Goal: Information Seeking & Learning: Check status

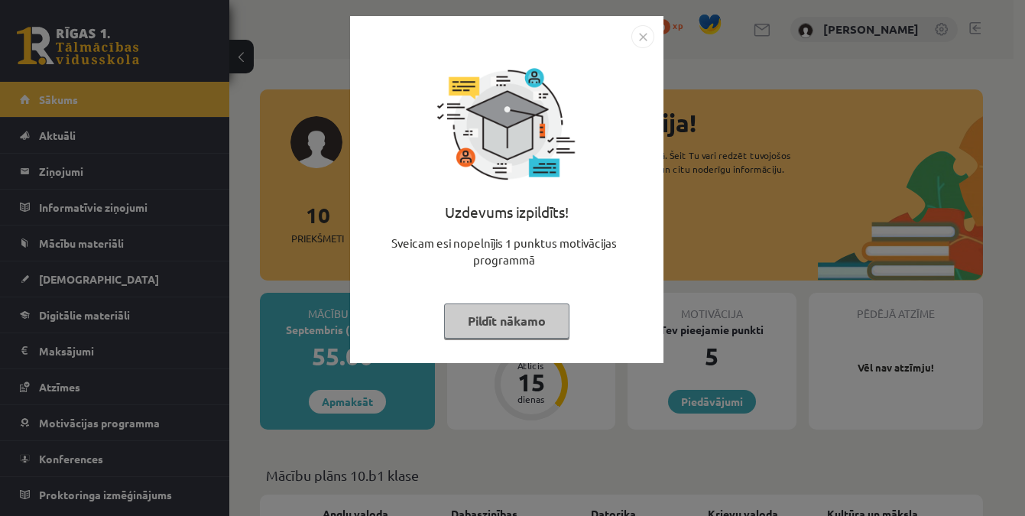
click at [642, 41] on img "Close" at bounding box center [643, 36] width 23 height 23
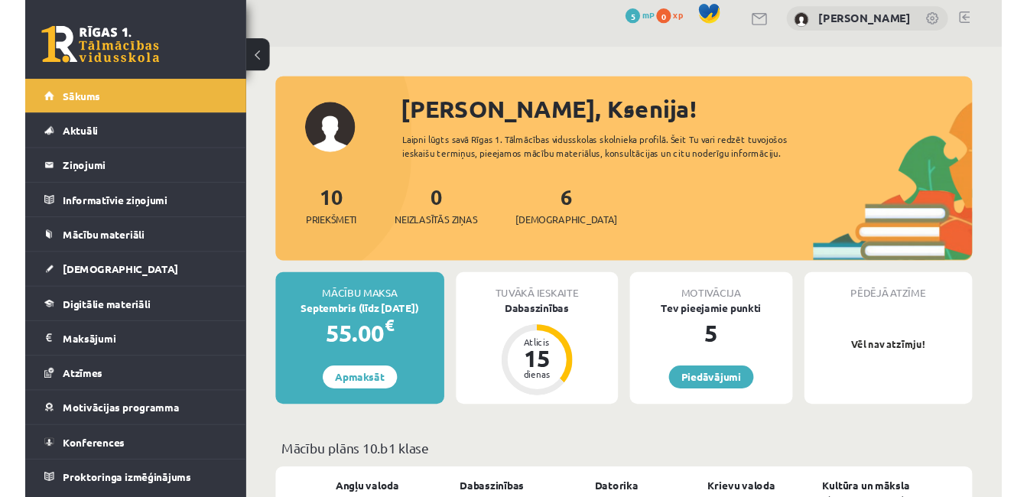
scroll to position [1, 0]
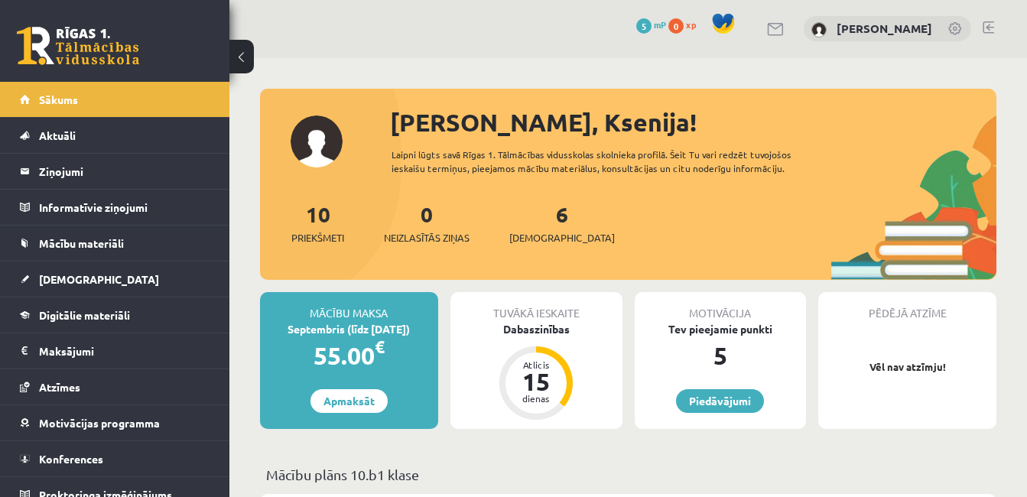
click at [239, 61] on button at bounding box center [241, 57] width 24 height 34
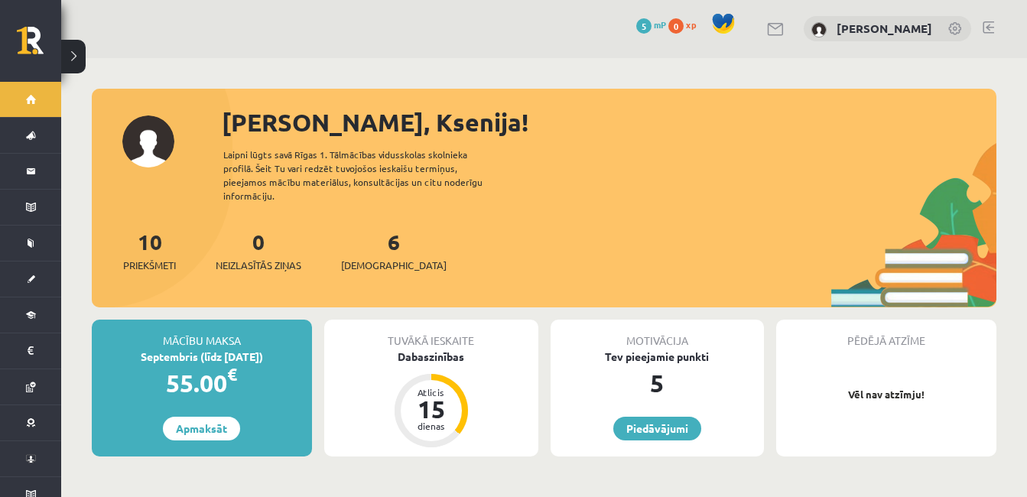
click at [80, 57] on button at bounding box center [73, 57] width 24 height 34
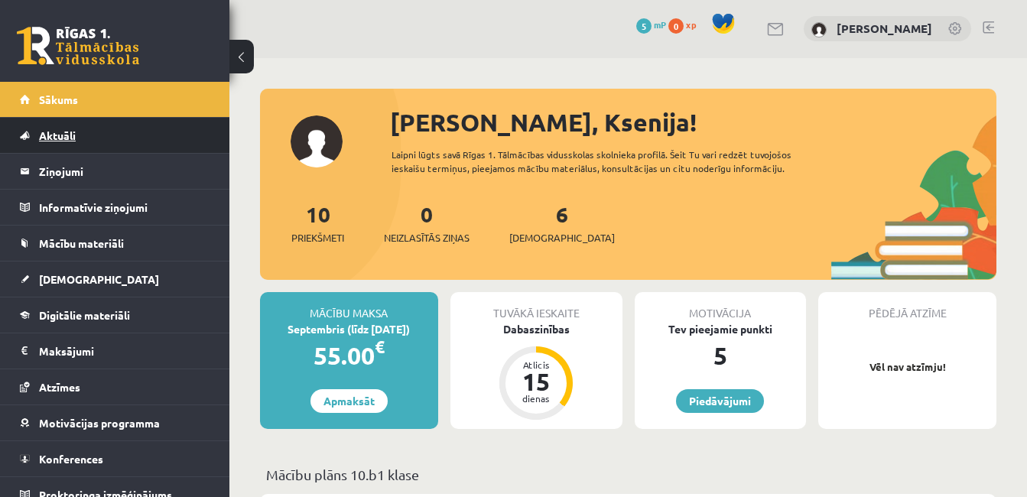
click at [130, 128] on link "Aktuāli" at bounding box center [115, 135] width 190 height 35
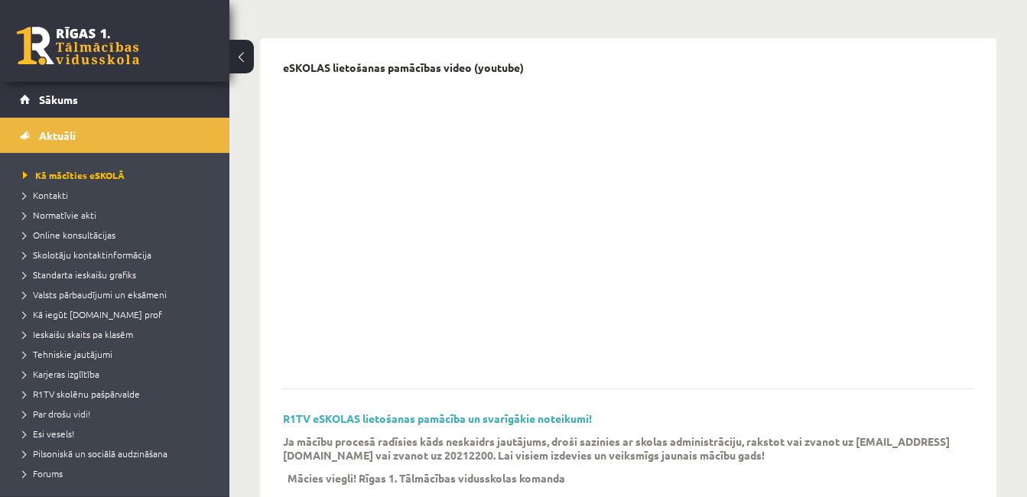
scroll to position [119, 0]
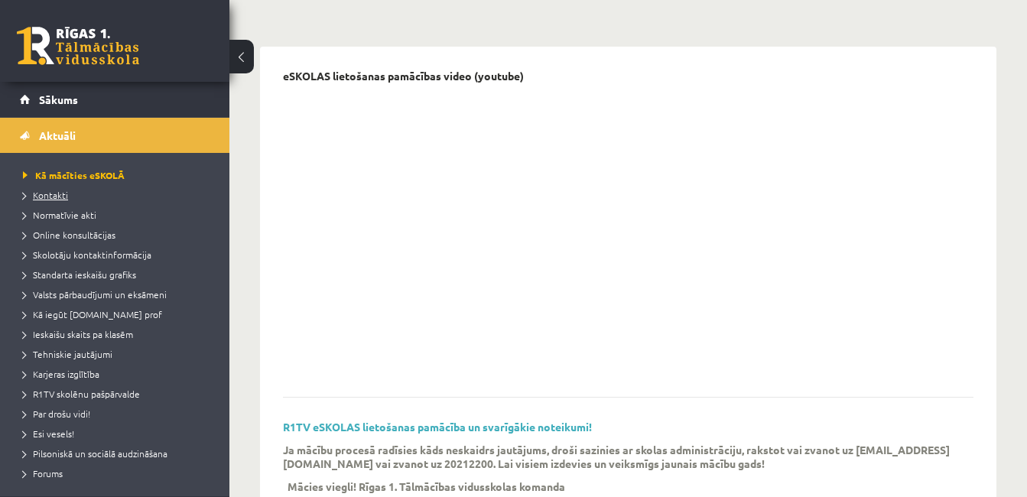
click at [59, 194] on span "Kontakti" at bounding box center [45, 195] width 45 height 12
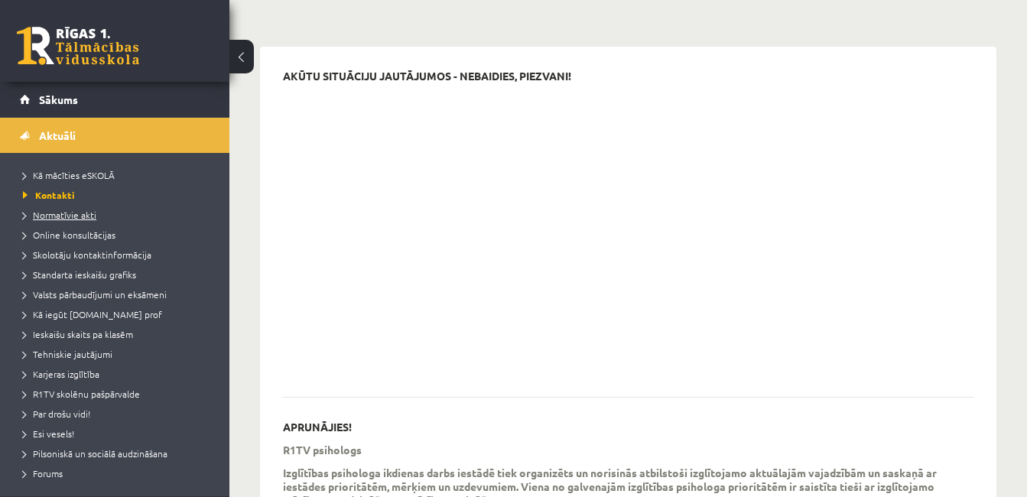
click at [73, 218] on span "Normatīvie akti" at bounding box center [59, 215] width 73 height 12
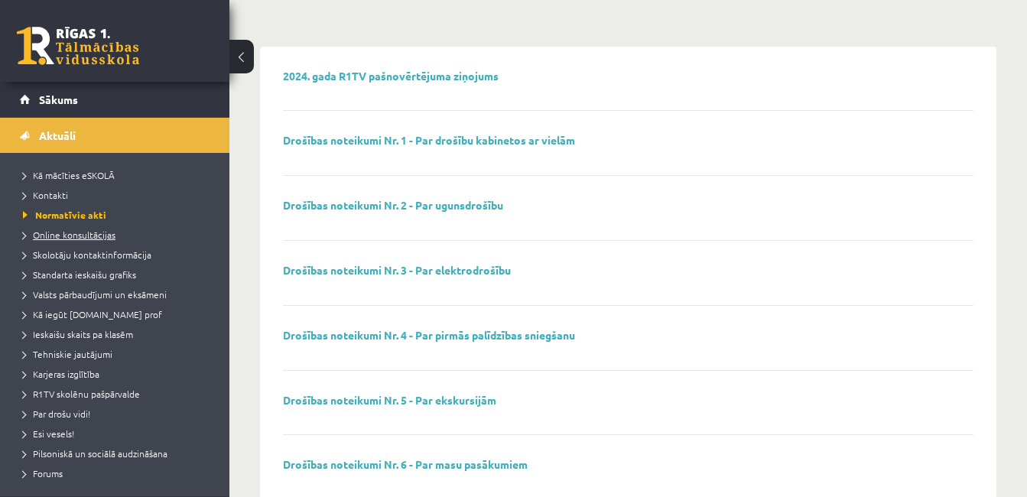
click at [77, 238] on span "Online konsultācijas" at bounding box center [69, 235] width 93 height 12
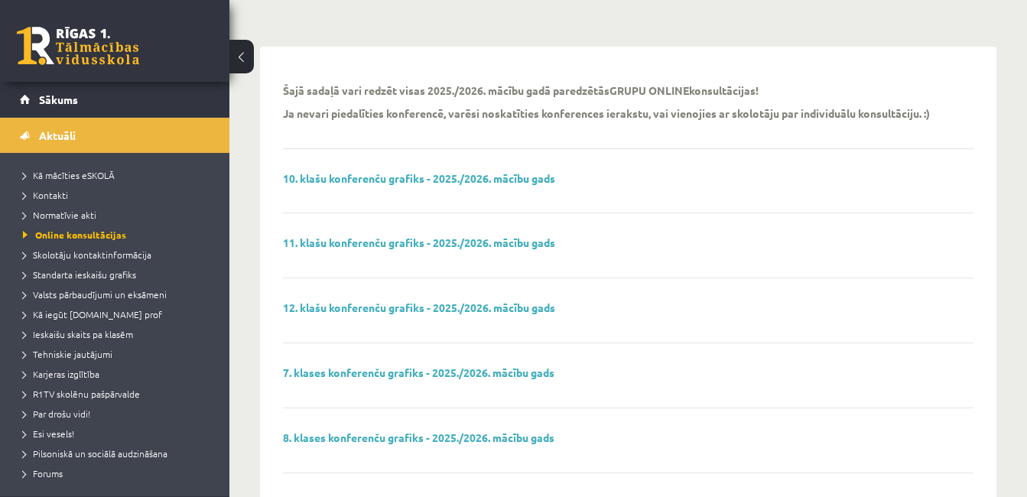
scroll to position [31, 0]
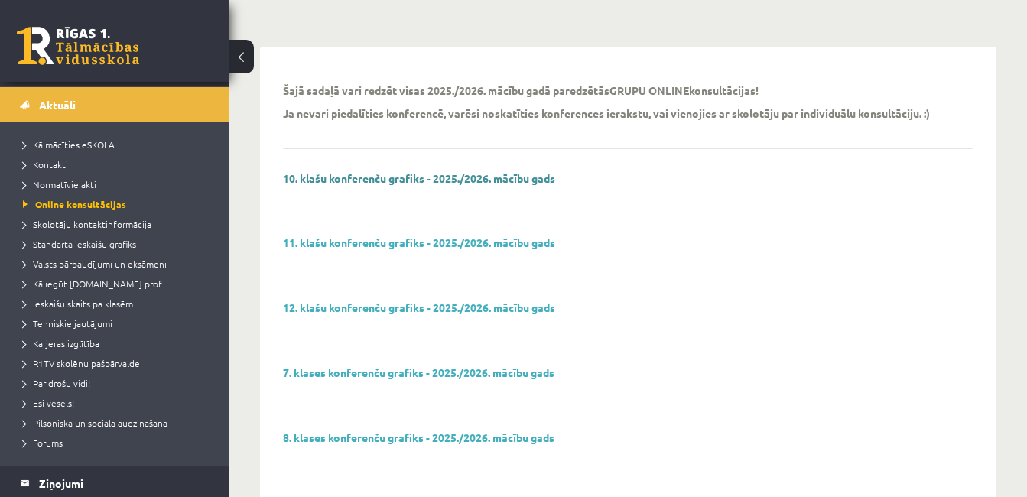
click at [434, 177] on link "10. klašu konferenču grafiks - 2025./2026. mācību gads" at bounding box center [419, 178] width 272 height 14
click at [92, 224] on span "Skolotāju kontaktinformācija" at bounding box center [87, 224] width 128 height 12
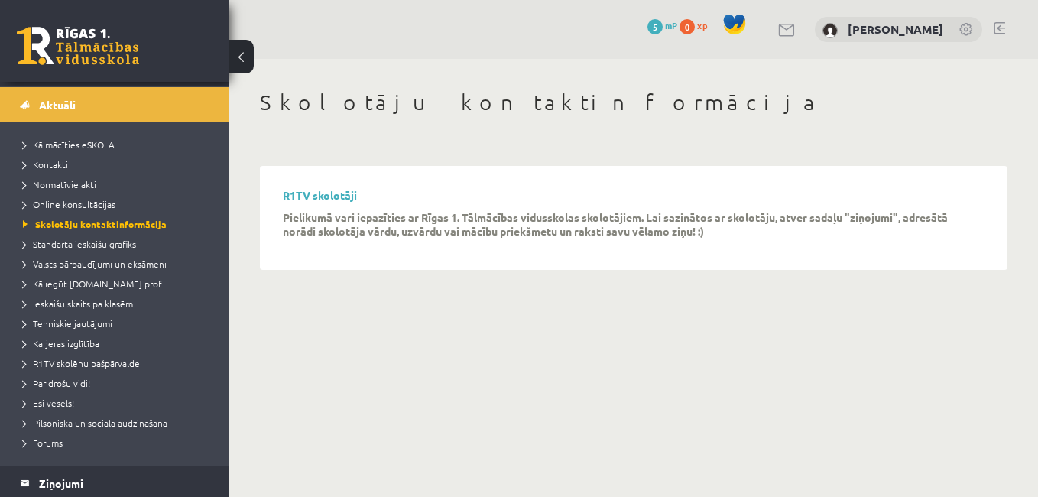
click at [93, 239] on span "Standarta ieskaišu grafiks" at bounding box center [79, 244] width 113 height 12
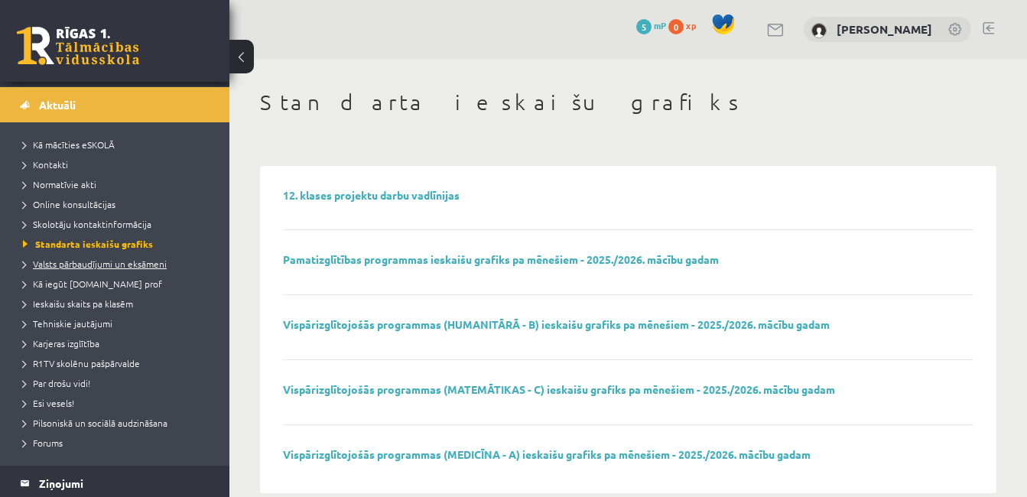
click at [164, 264] on span "Valsts pārbaudījumi un eksāmeni" at bounding box center [95, 264] width 144 height 12
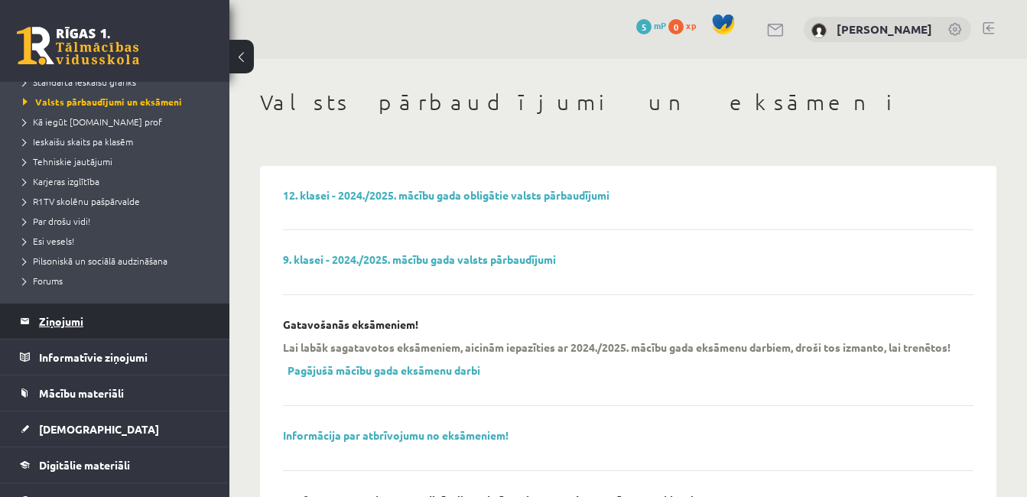
click at [133, 326] on legend "Ziņojumi 0" at bounding box center [124, 321] width 171 height 35
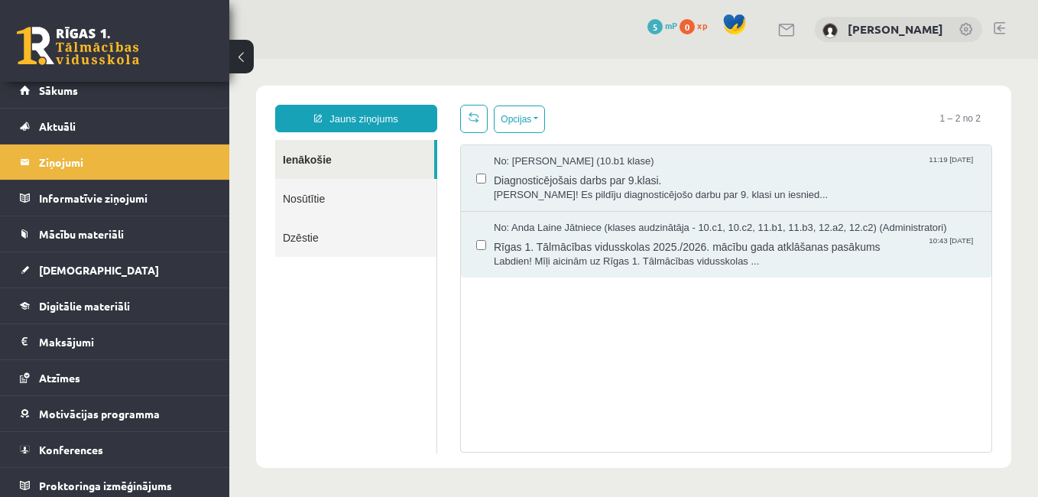
scroll to position [15, 0]
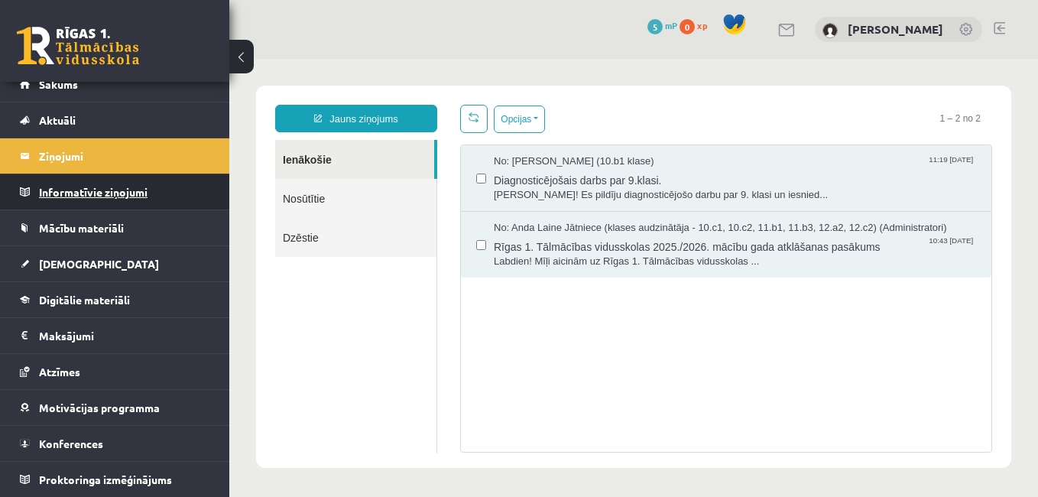
click at [104, 193] on legend "Informatīvie ziņojumi 0" at bounding box center [124, 191] width 171 height 35
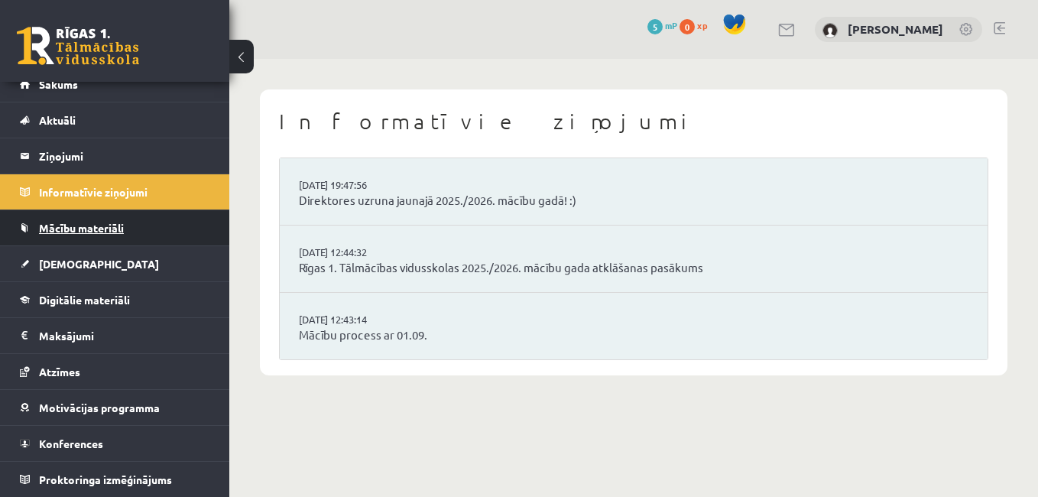
click at [96, 222] on span "Mācību materiāli" at bounding box center [81, 228] width 85 height 14
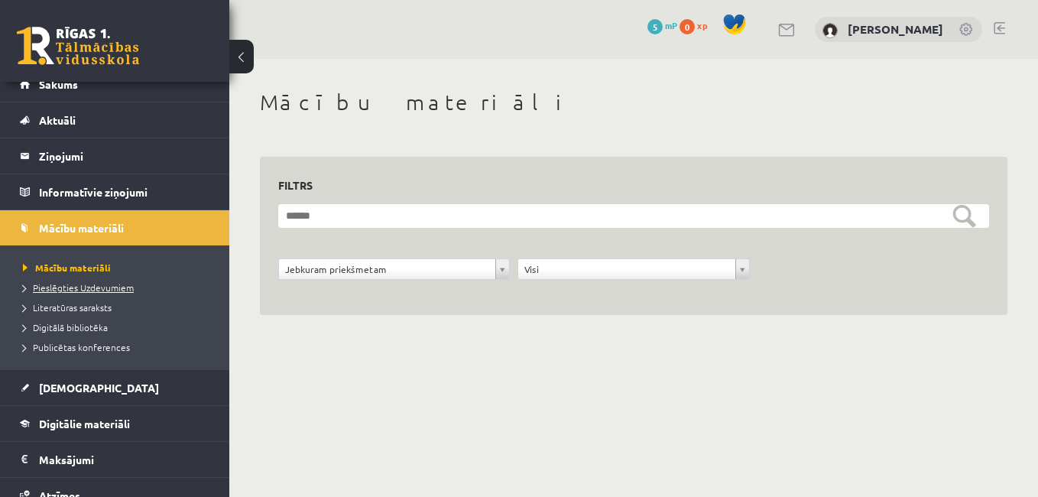
click at [126, 284] on span "Pieslēgties Uzdevumiem" at bounding box center [78, 287] width 111 height 12
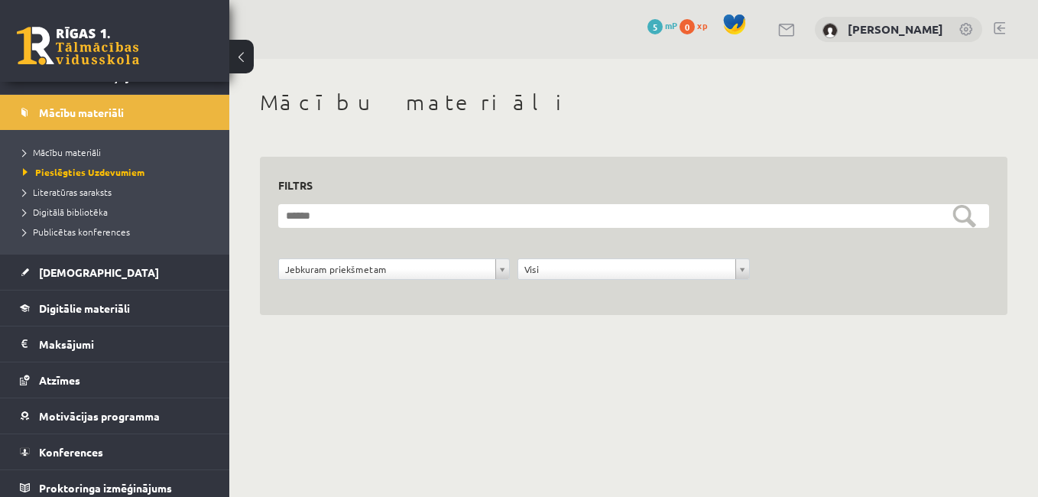
scroll to position [135, 0]
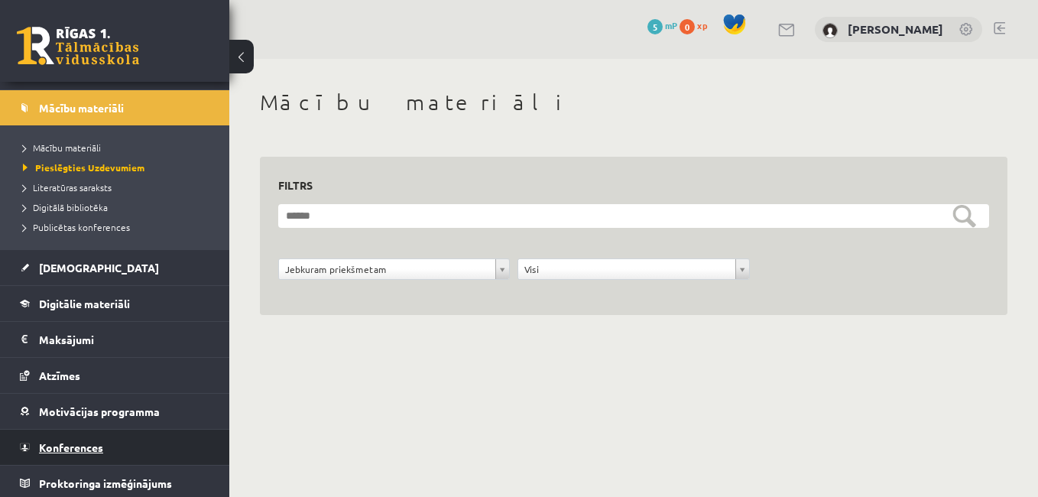
click at [52, 450] on span "Konferences" at bounding box center [71, 447] width 64 height 14
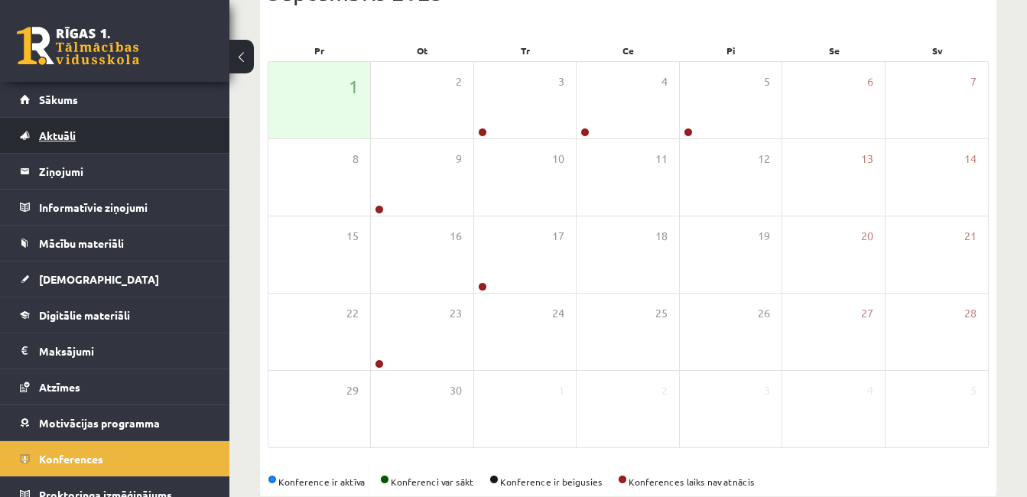
click at [73, 139] on span "Aktuāli" at bounding box center [57, 135] width 37 height 14
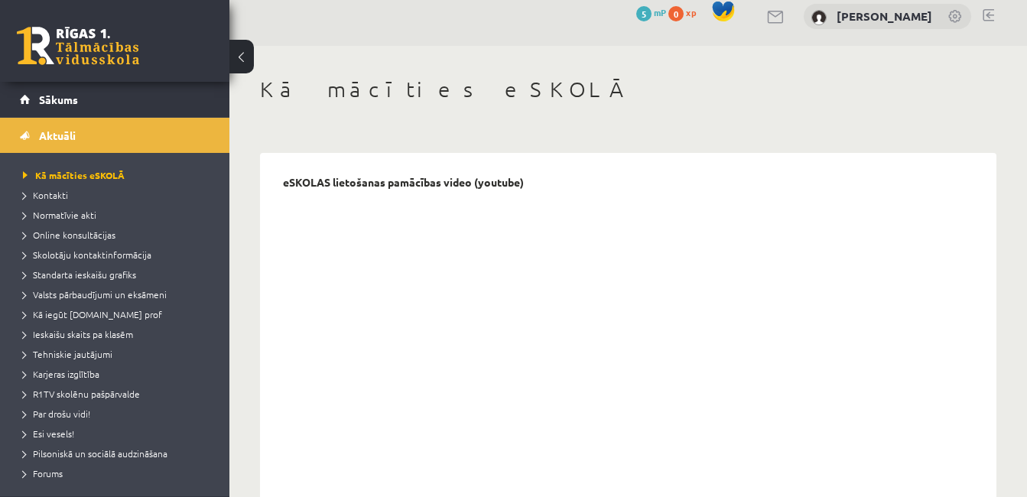
scroll to position [8, 0]
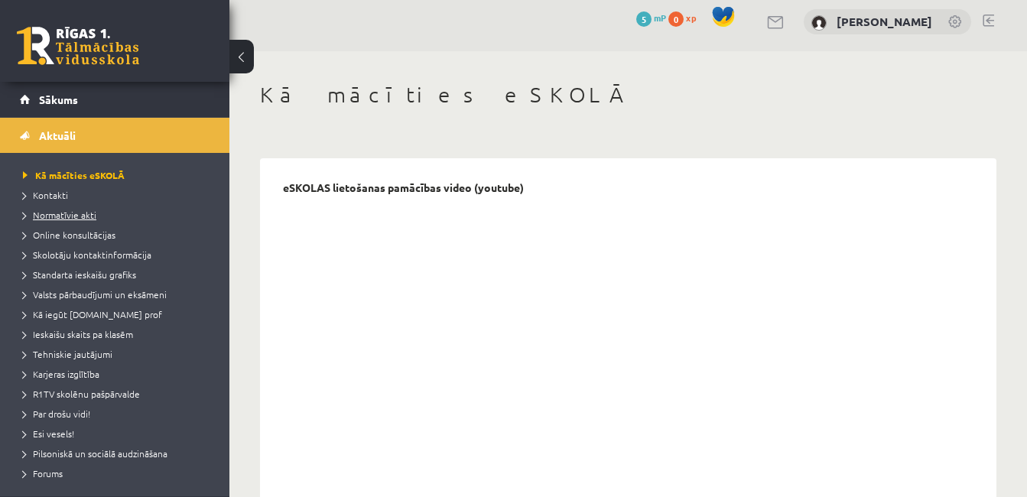
click at [84, 216] on span "Normatīvie akti" at bounding box center [59, 215] width 73 height 12
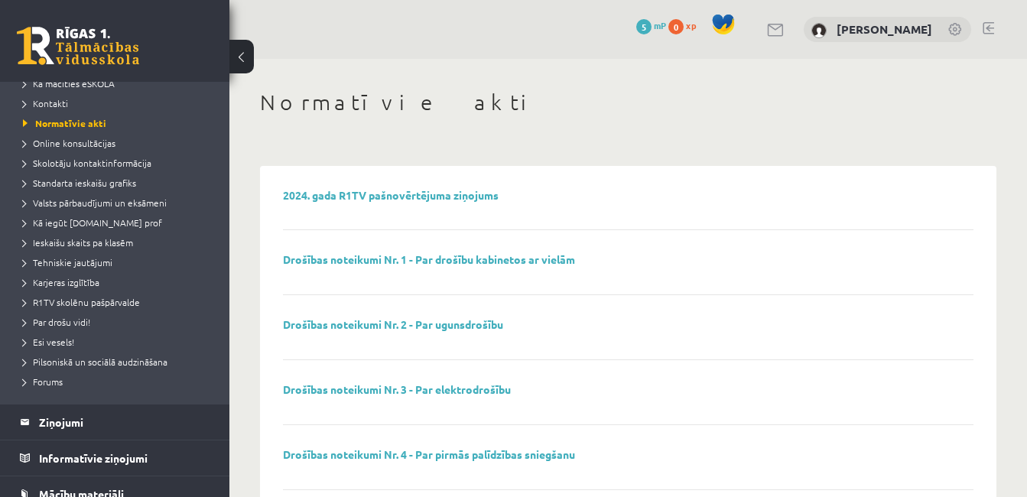
scroll to position [107, 0]
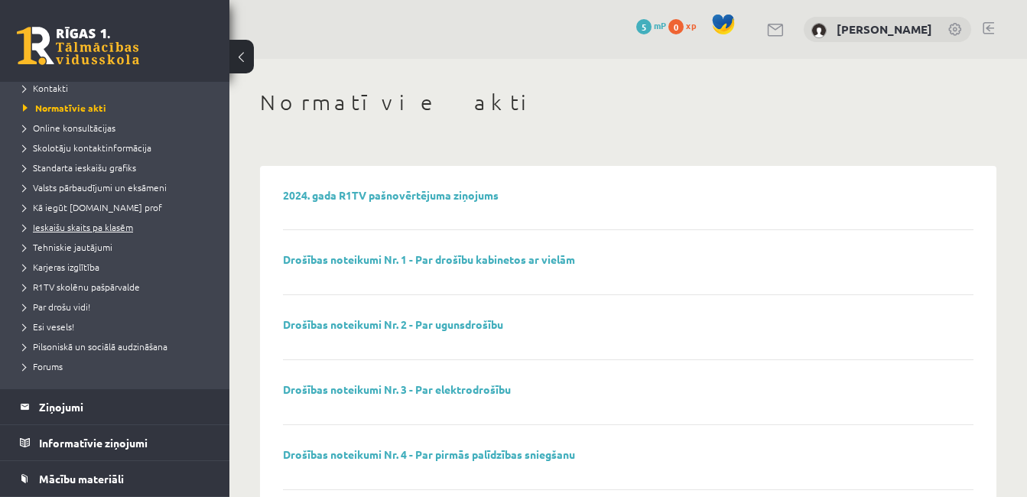
click at [91, 227] on span "Ieskaišu skaits pa klasēm" at bounding box center [78, 227] width 110 height 12
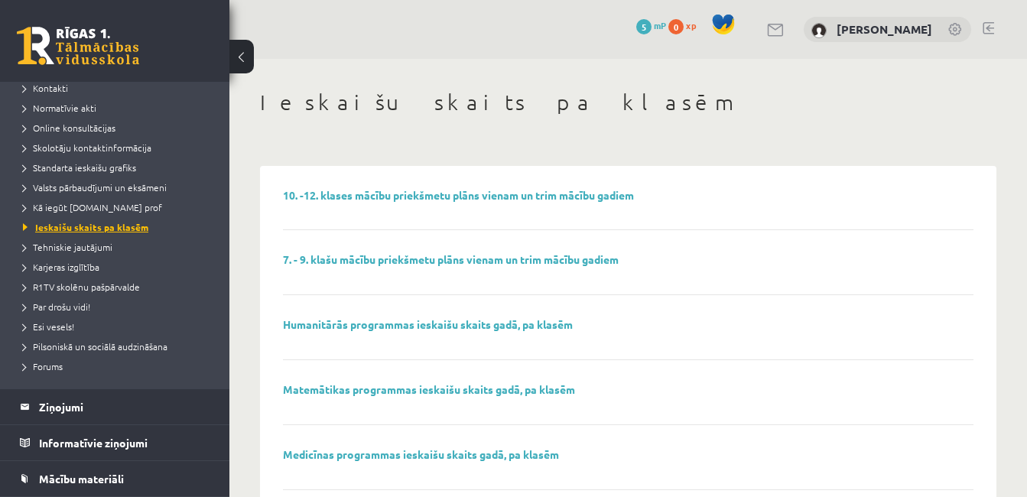
click at [112, 227] on span "Ieskaišu skaits pa klasēm" at bounding box center [85, 227] width 125 height 12
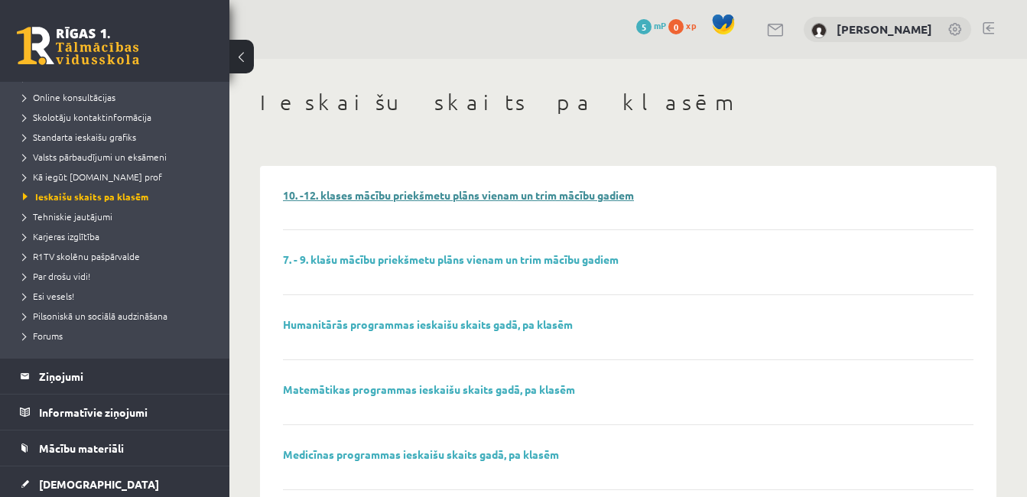
click at [469, 192] on link "10. -12. klases mācību priekšmetu plāns vienam un trim mācību gadiem" at bounding box center [458, 195] width 351 height 14
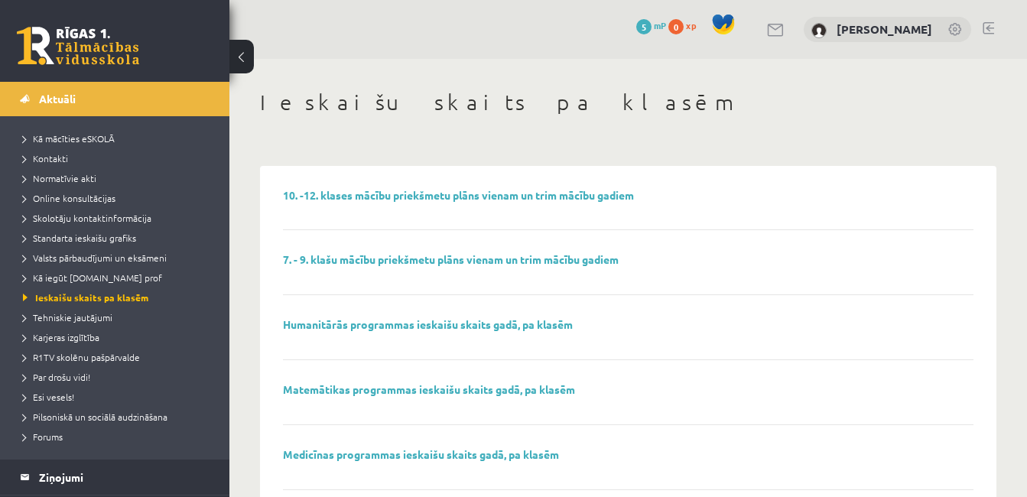
scroll to position [38, 0]
click at [111, 134] on span "Kā mācīties eSKOLĀ" at bounding box center [69, 137] width 92 height 12
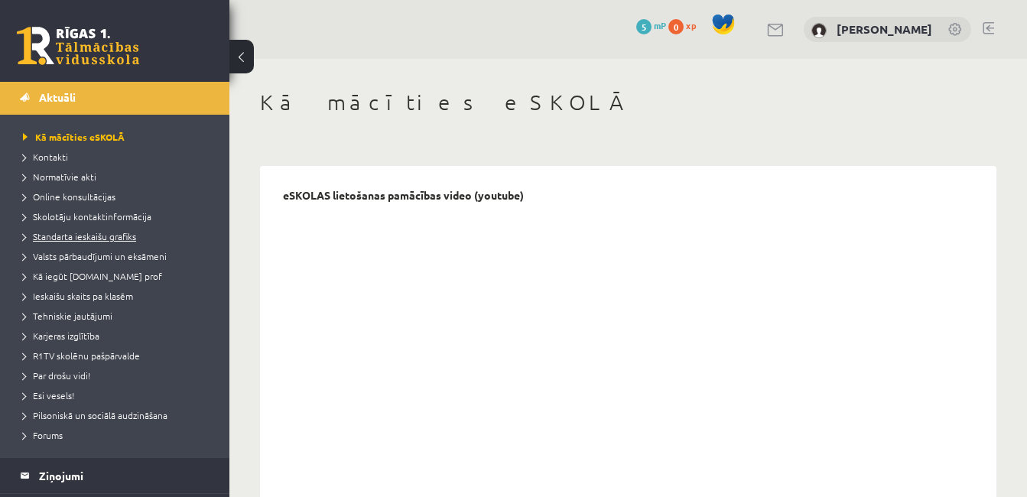
click at [101, 235] on span "Standarta ieskaišu grafiks" at bounding box center [79, 236] width 113 height 12
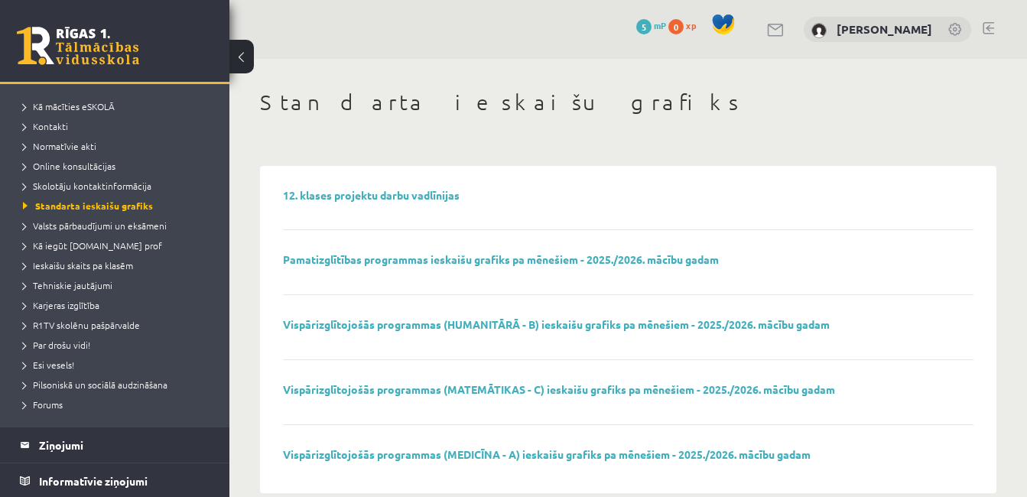
scroll to position [27, 0]
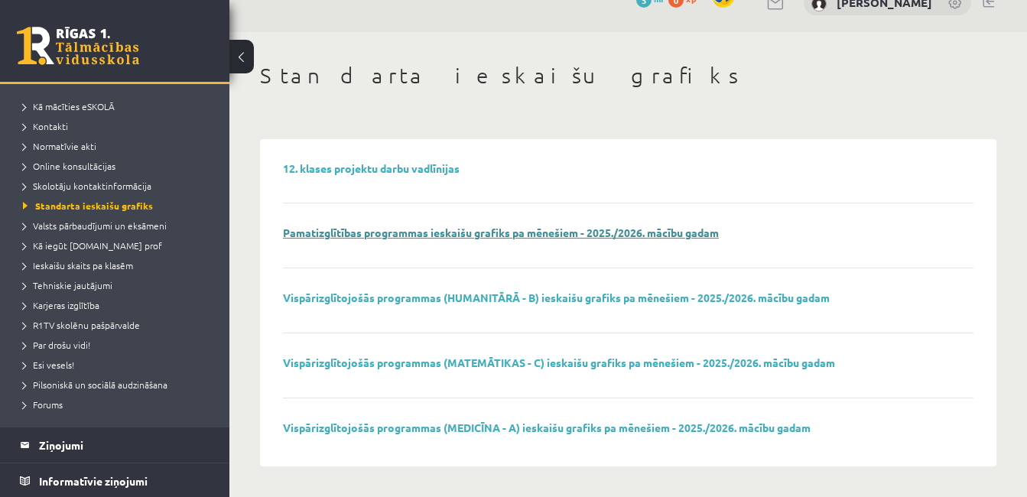
click at [614, 233] on link "Pamatizglītības programmas ieskaišu grafiks pa mēnešiem - 2025./2026. mācību ga…" at bounding box center [501, 233] width 436 height 14
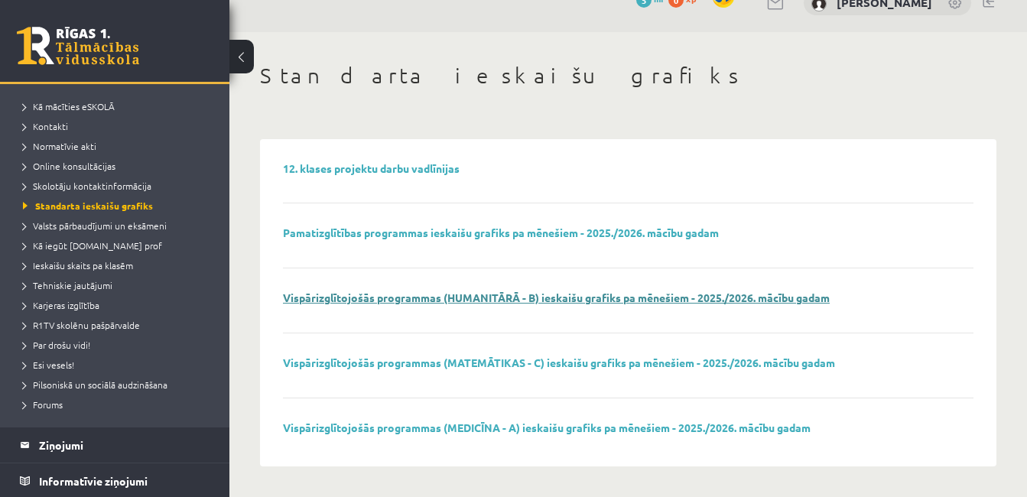
click at [547, 301] on link "Vispārizglītojošās programmas (HUMANITĀRĀ - B) ieskaišu grafiks pa mēnešiem - 2…" at bounding box center [556, 298] width 547 height 14
click at [116, 245] on span "Kā iegūt [DOMAIN_NAME] prof" at bounding box center [92, 245] width 139 height 12
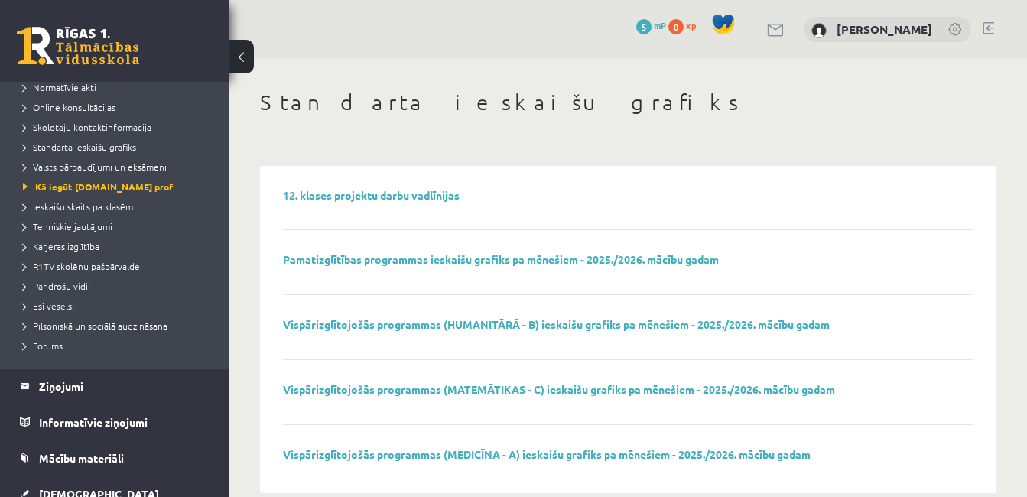
scroll to position [129, 0]
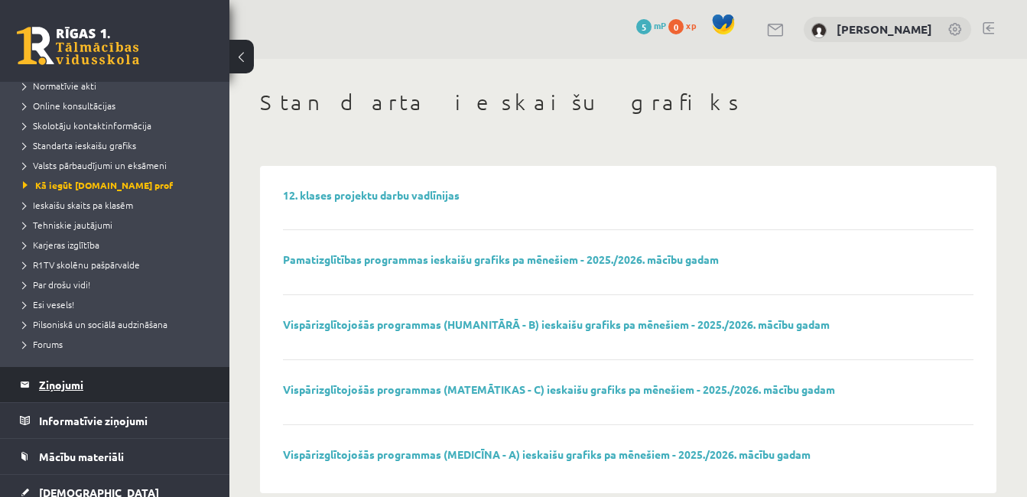
click at [74, 375] on legend "Ziņojumi 0" at bounding box center [124, 384] width 171 height 35
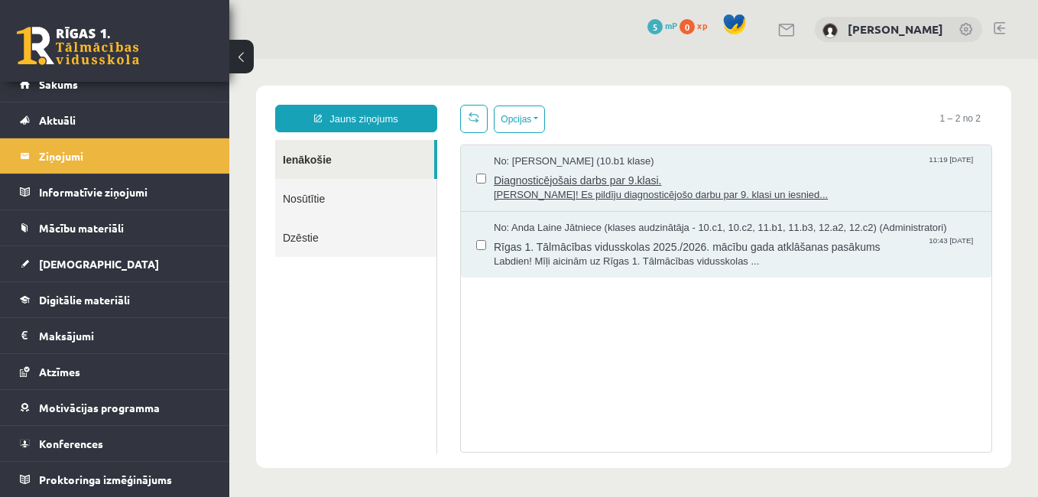
click at [673, 190] on span "[PERSON_NAME]! Es pildīju diagnosticējošo darbu par 9. klasi un iesnied..." at bounding box center [735, 195] width 482 height 15
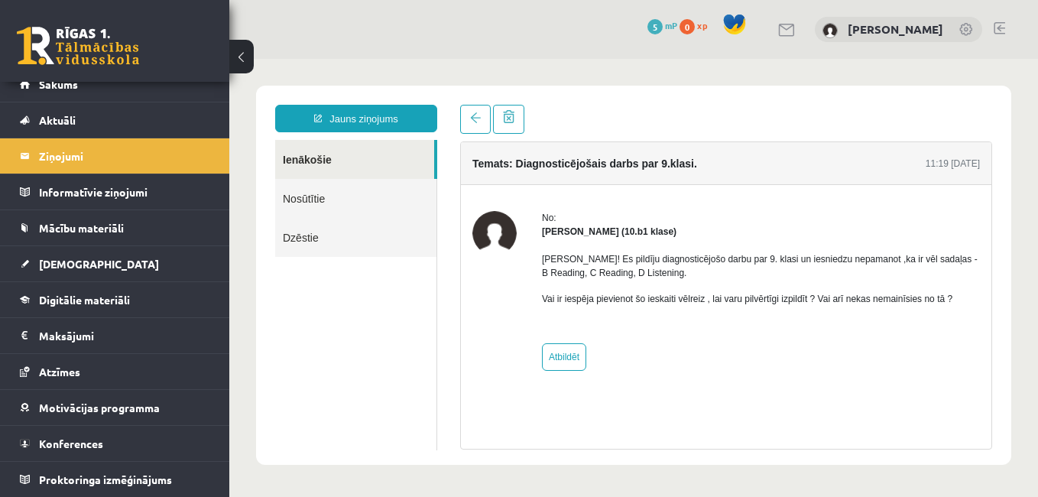
click at [607, 231] on strong "[PERSON_NAME] (10.b1 klase)" at bounding box center [609, 231] width 135 height 11
click at [96, 301] on span "Digitālie materiāli" at bounding box center [84, 300] width 91 height 14
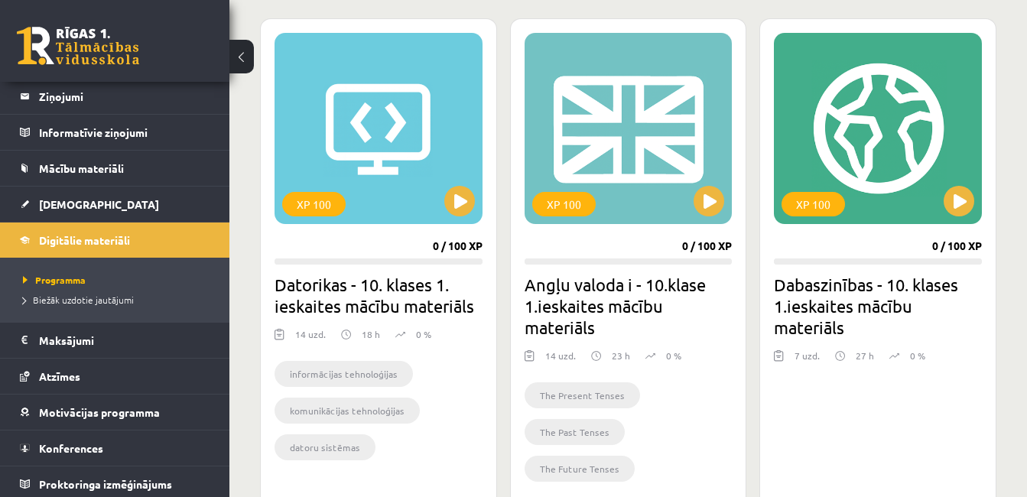
scroll to position [80, 0]
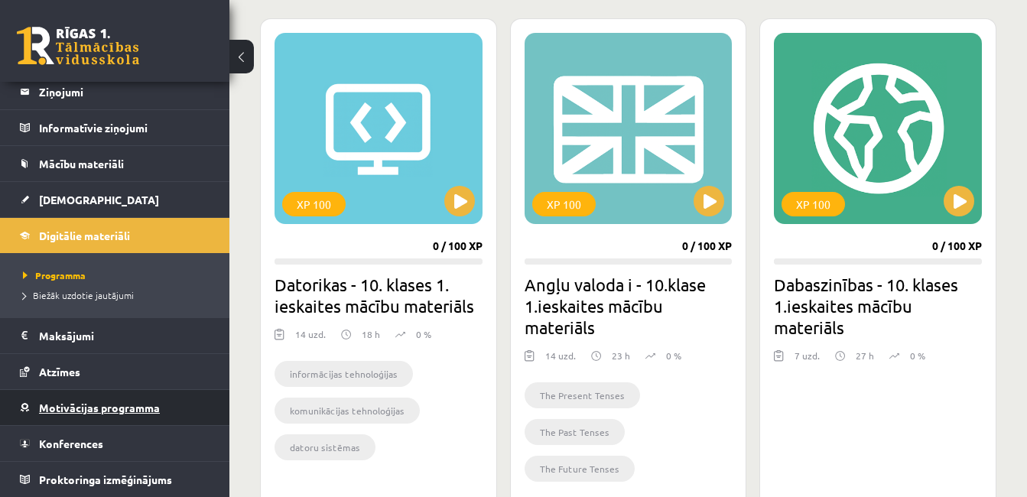
click at [141, 398] on link "Motivācijas programma" at bounding box center [115, 407] width 190 height 35
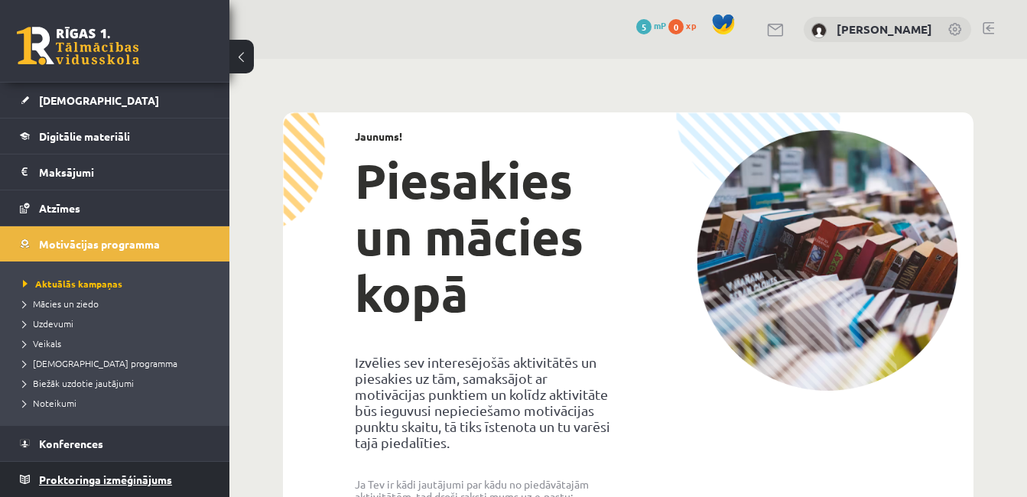
click at [135, 474] on span "Proktoringa izmēģinājums" at bounding box center [105, 479] width 133 height 14
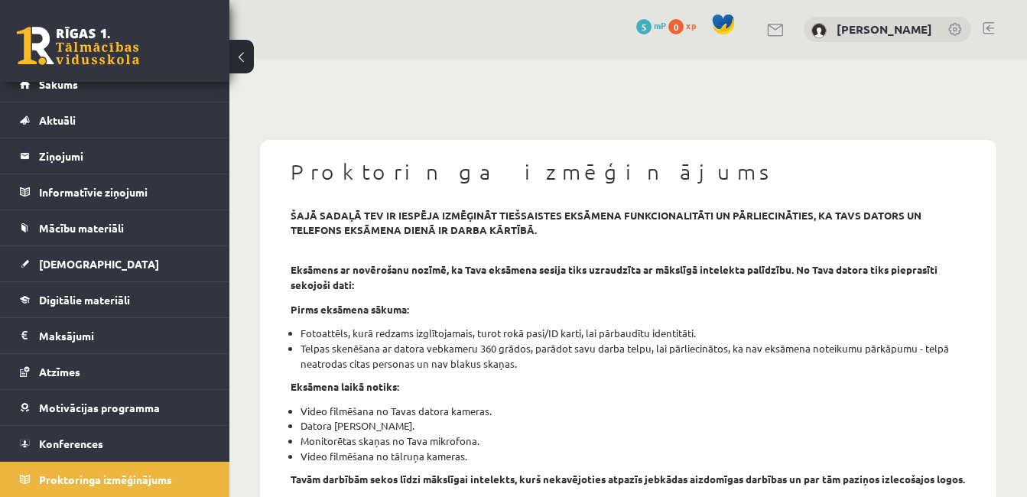
scroll to position [15, 0]
click at [83, 447] on span "Konferences" at bounding box center [71, 444] width 64 height 14
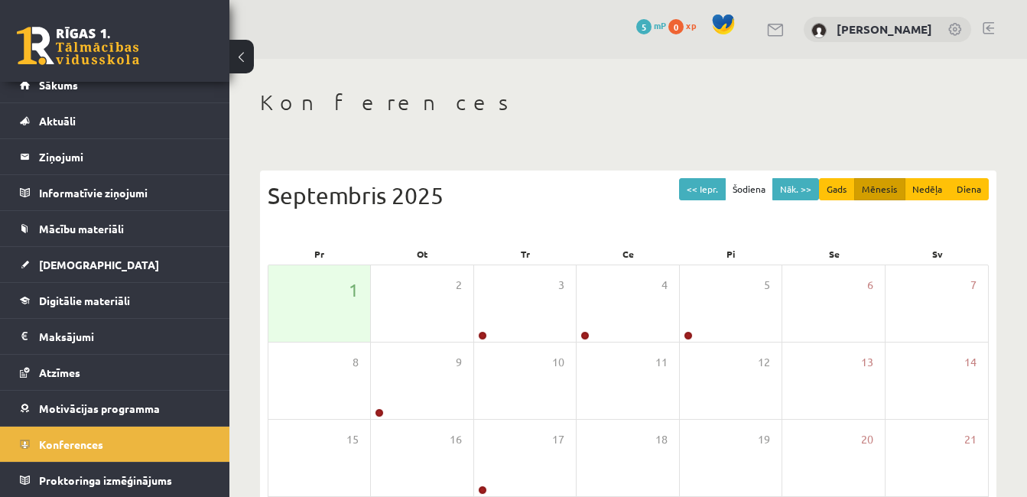
click at [785, 30] on link at bounding box center [776, 30] width 18 height 13
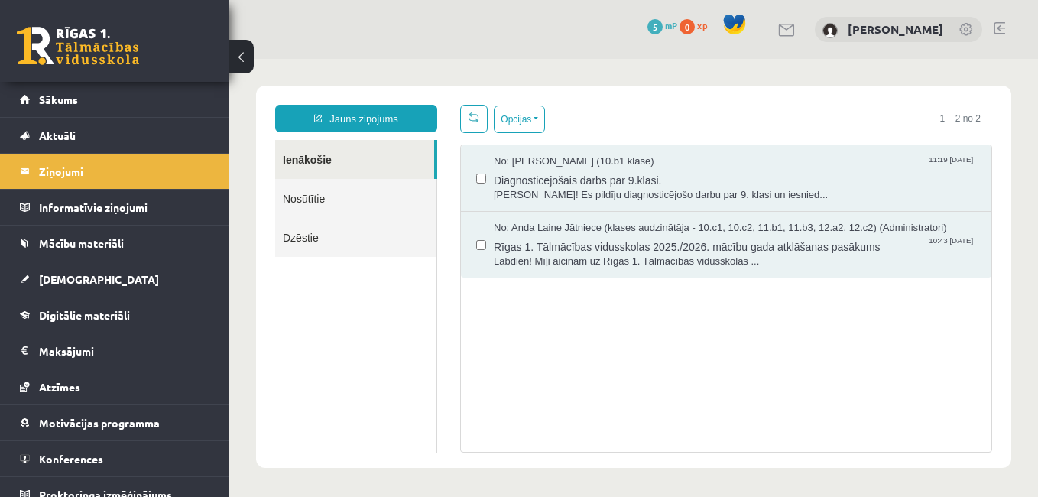
click at [356, 200] on link "Nosūtītie" at bounding box center [355, 198] width 161 height 39
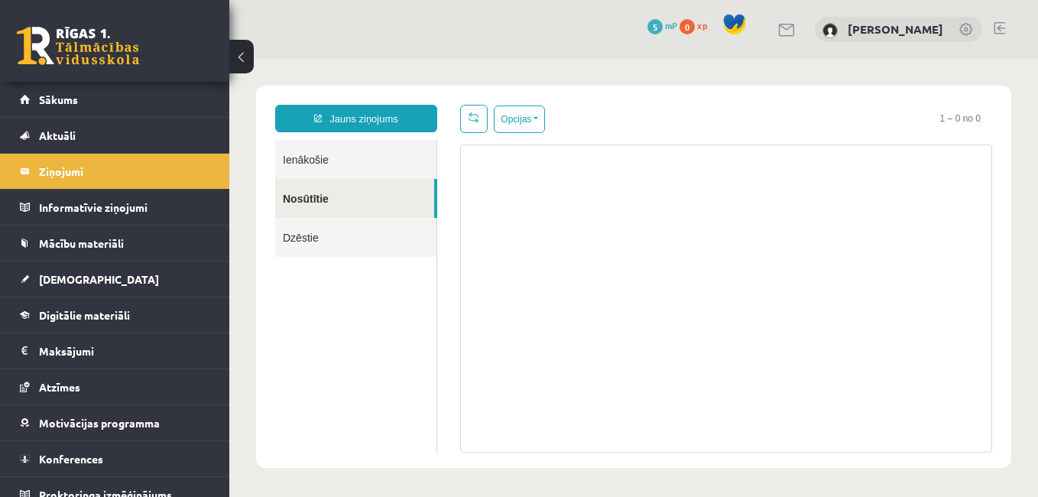
click at [345, 161] on link "Ienākošie" at bounding box center [355, 159] width 161 height 39
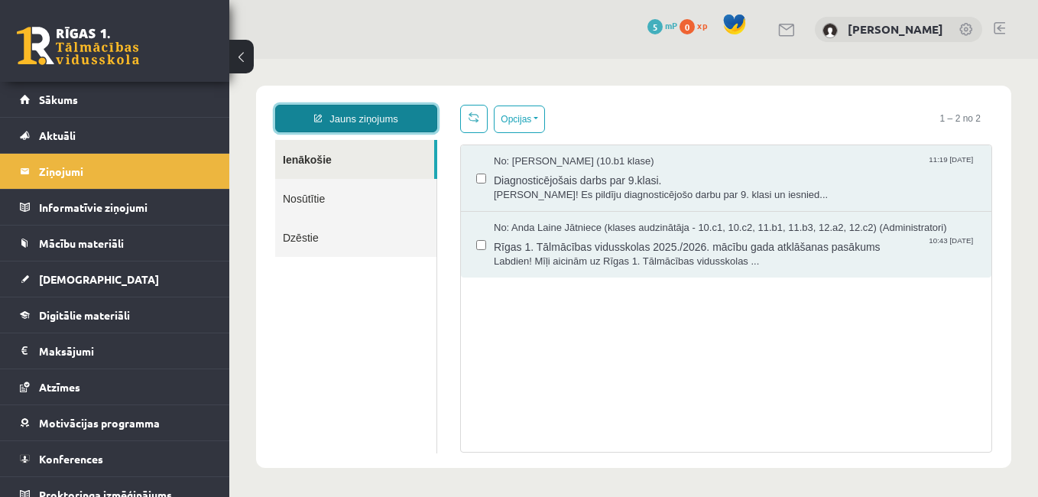
click at [343, 115] on link "Jauns ziņojums" at bounding box center [356, 119] width 162 height 28
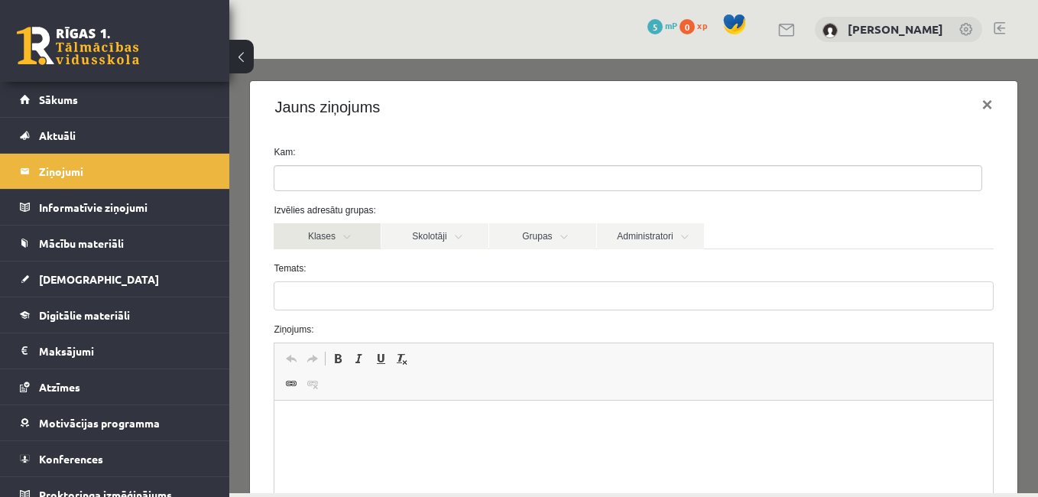
click at [329, 237] on link "Klases" at bounding box center [327, 236] width 107 height 26
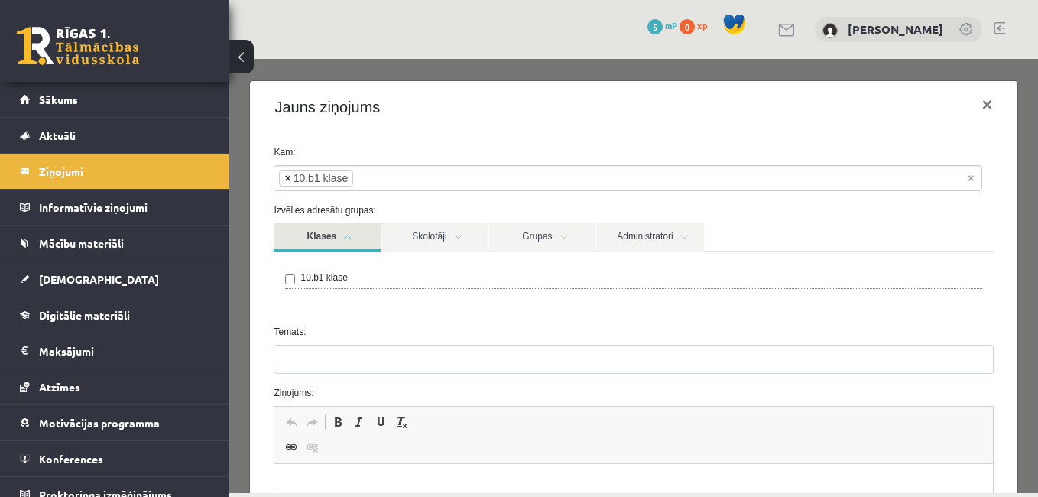
click at [287, 180] on span "×" at bounding box center [287, 177] width 6 height 15
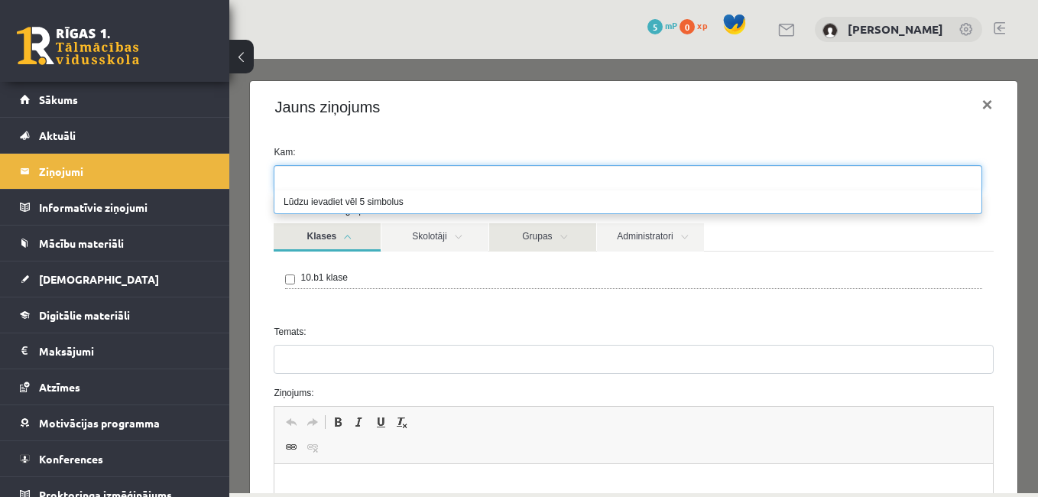
click at [537, 249] on link "Grupas" at bounding box center [542, 237] width 107 height 28
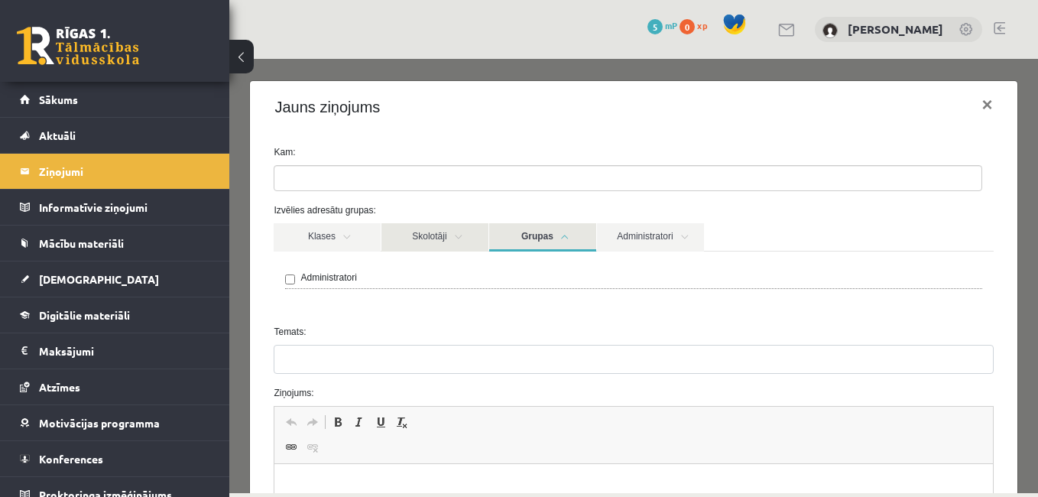
click at [463, 234] on link "Skolotāji" at bounding box center [435, 237] width 107 height 28
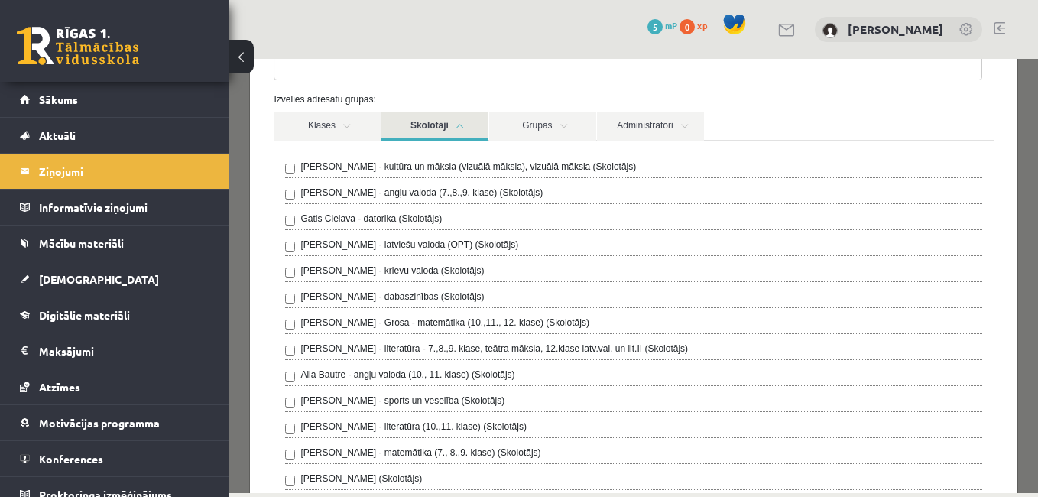
scroll to position [105, 0]
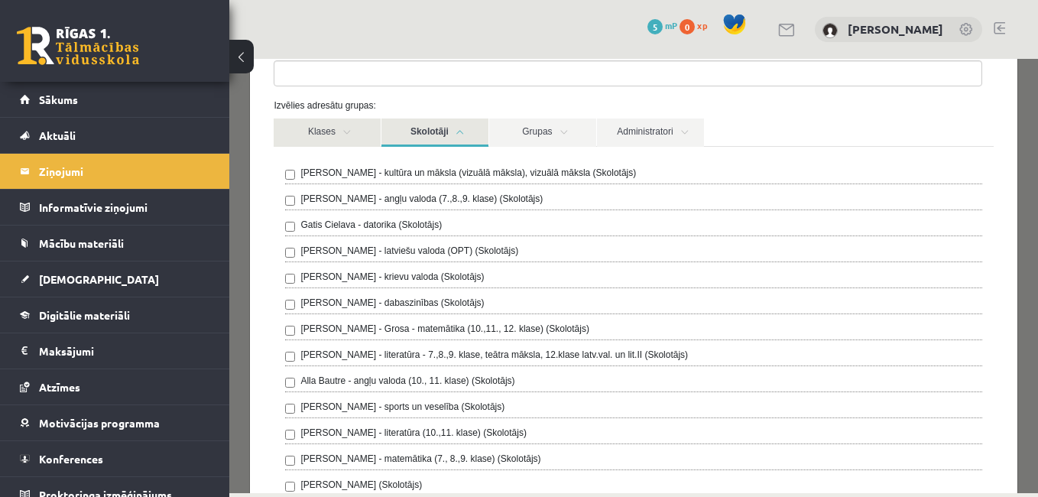
click at [351, 132] on link "Klases" at bounding box center [327, 133] width 107 height 28
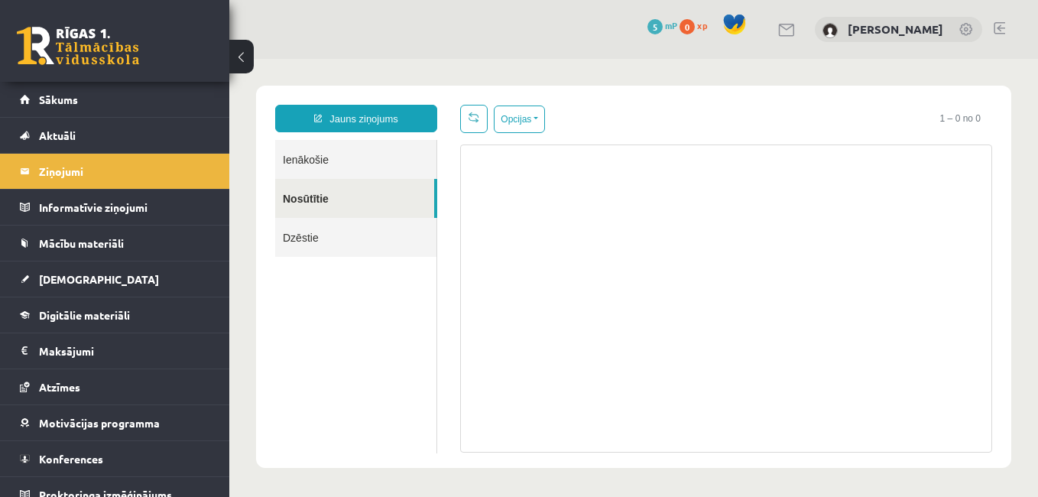
scroll to position [0, 0]
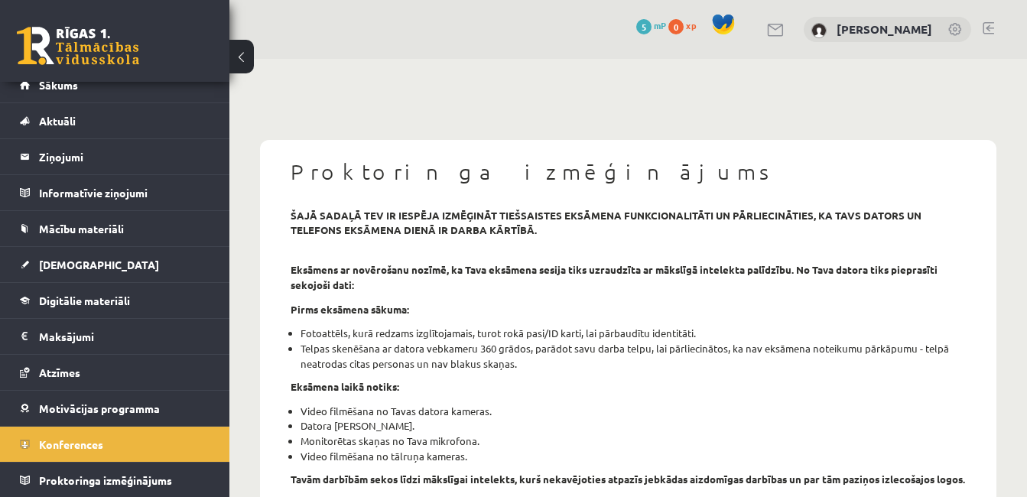
scroll to position [14, 0]
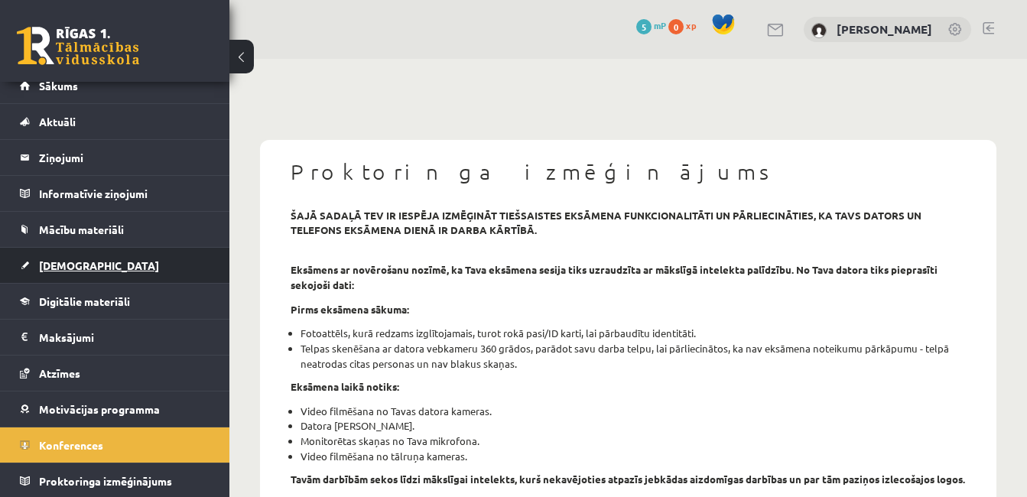
click at [135, 260] on link "[DEMOGRAPHIC_DATA]" at bounding box center [115, 265] width 190 height 35
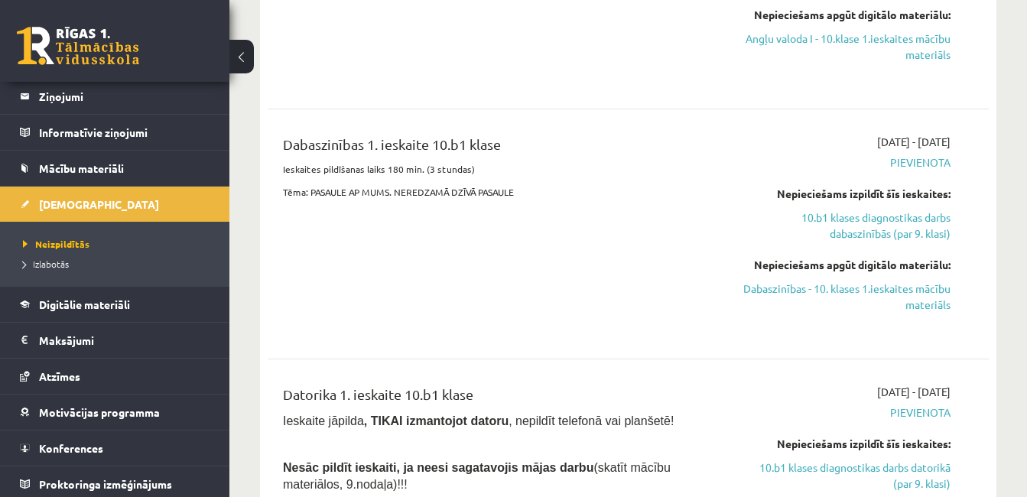
scroll to position [685, 0]
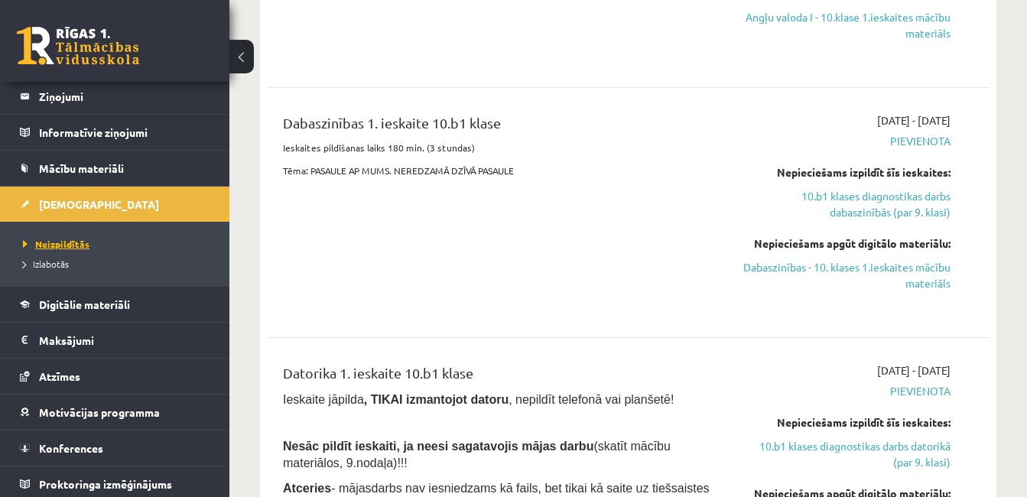
click at [76, 243] on span "Neizpildītās" at bounding box center [56, 244] width 67 height 12
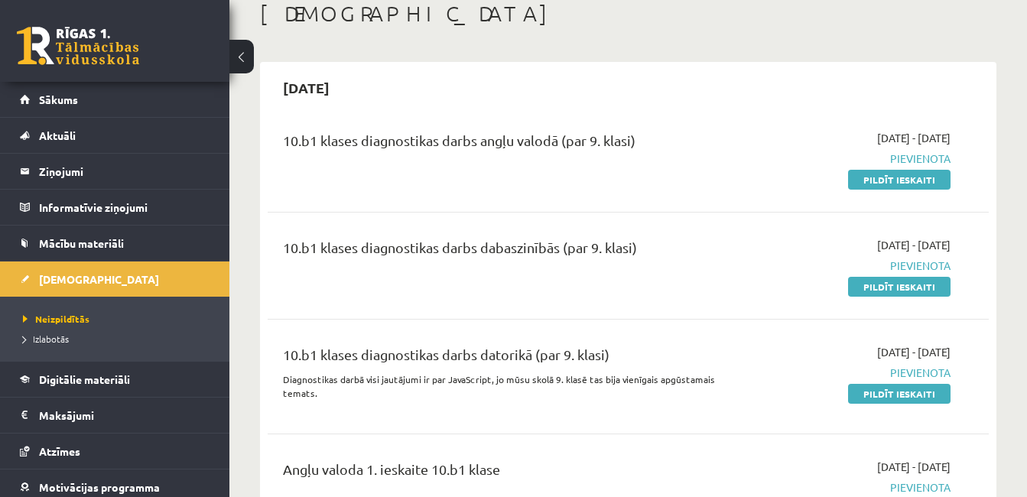
scroll to position [24, 0]
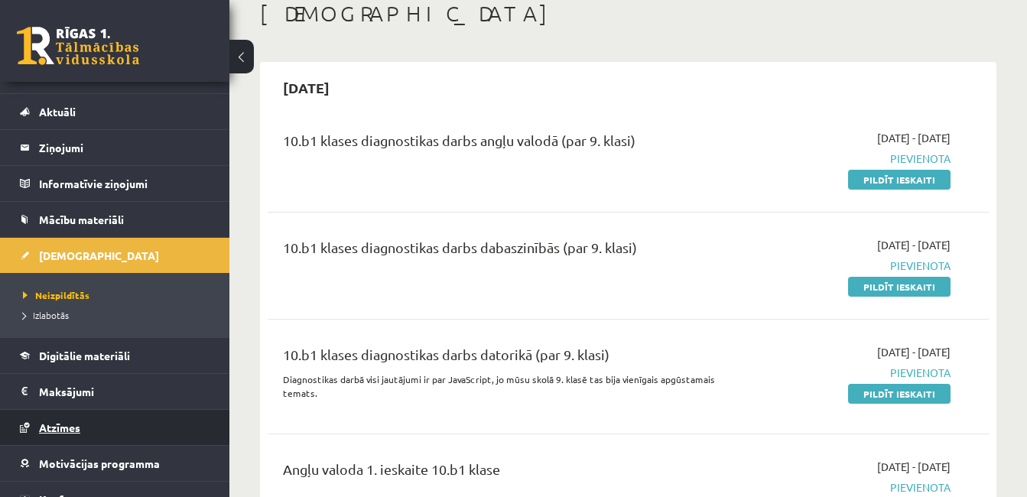
click at [50, 417] on link "Atzīmes" at bounding box center [115, 427] width 190 height 35
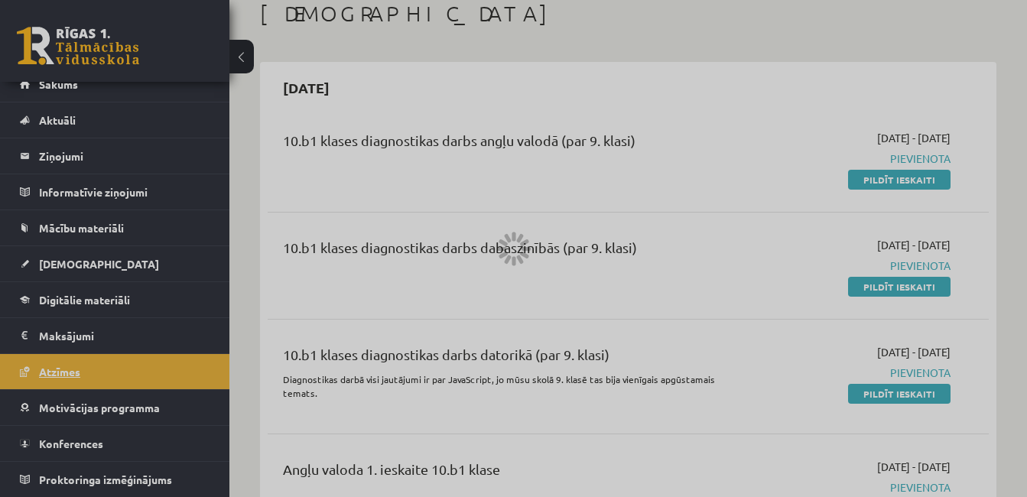
scroll to position [15, 0]
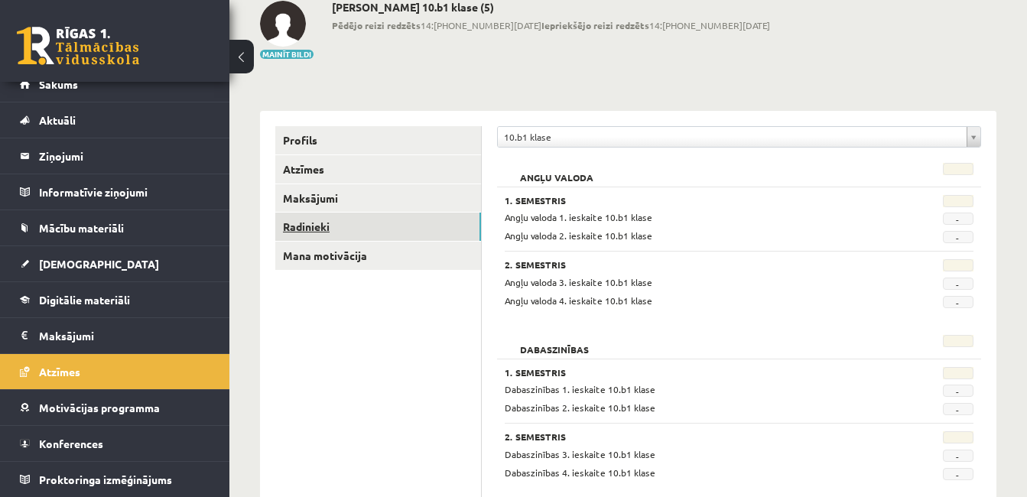
click at [317, 229] on link "Radinieki" at bounding box center [378, 227] width 206 height 28
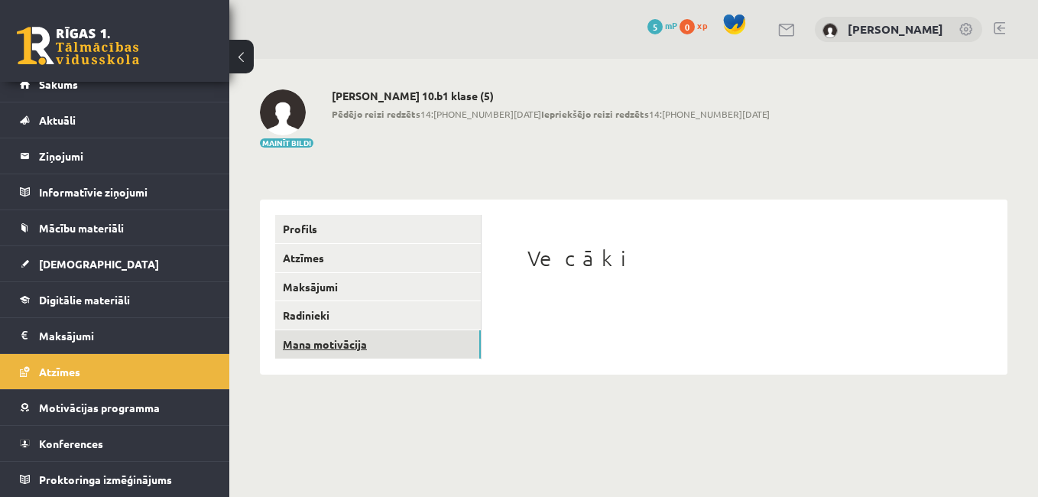
click at [308, 346] on link "Mana motivācija" at bounding box center [378, 344] width 206 height 28
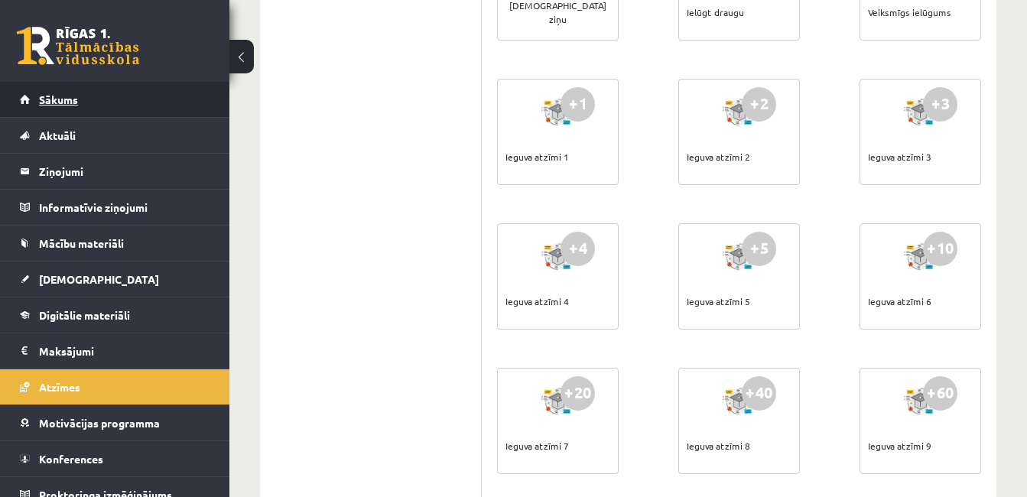
click at [127, 102] on link "Sākums" at bounding box center [115, 99] width 190 height 35
